Goal: Task Accomplishment & Management: Use online tool/utility

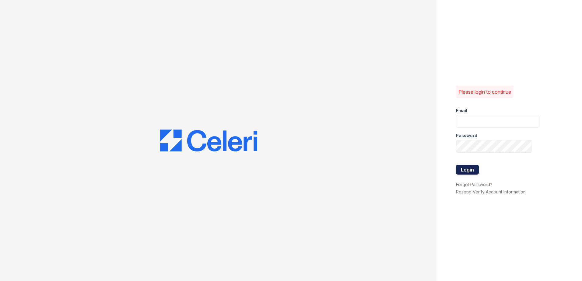
type input "[EMAIL_ADDRESS][DOMAIN_NAME]"
click at [469, 171] on button "Login" at bounding box center [467, 170] width 23 height 10
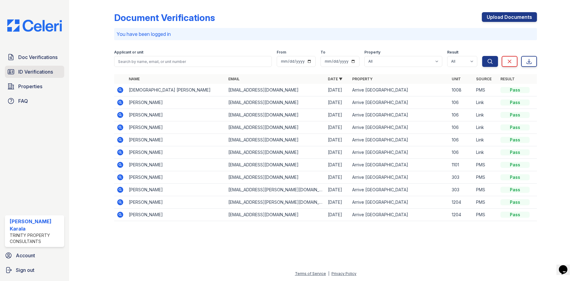
click at [46, 69] on span "ID Verifications" at bounding box center [35, 71] width 35 height 7
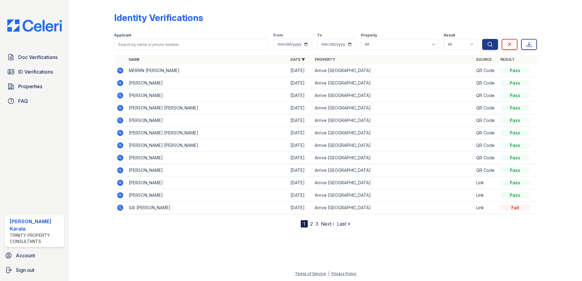
click at [46, 69] on span "ID Verifications" at bounding box center [35, 71] width 35 height 7
click at [44, 56] on span "Doc Verifications" at bounding box center [37, 57] width 39 height 7
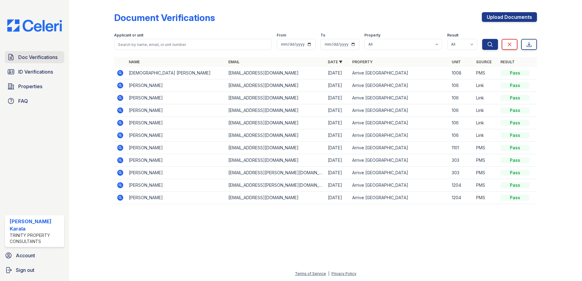
click at [45, 57] on span "Doc Verifications" at bounding box center [37, 57] width 39 height 7
